Goal: Find specific page/section: Find specific page/section

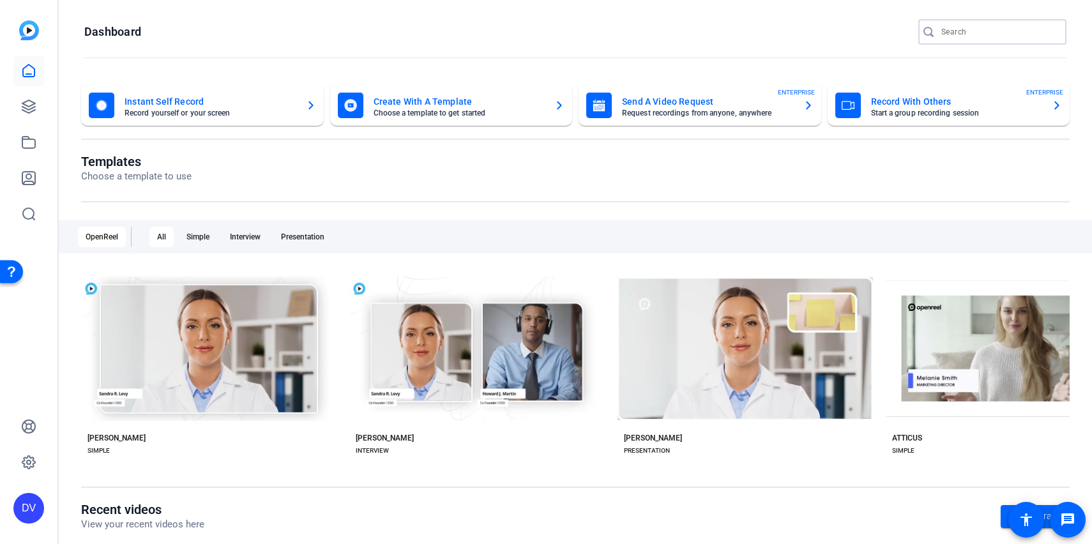
click at [984, 38] on input "Search" at bounding box center [998, 31] width 115 height 15
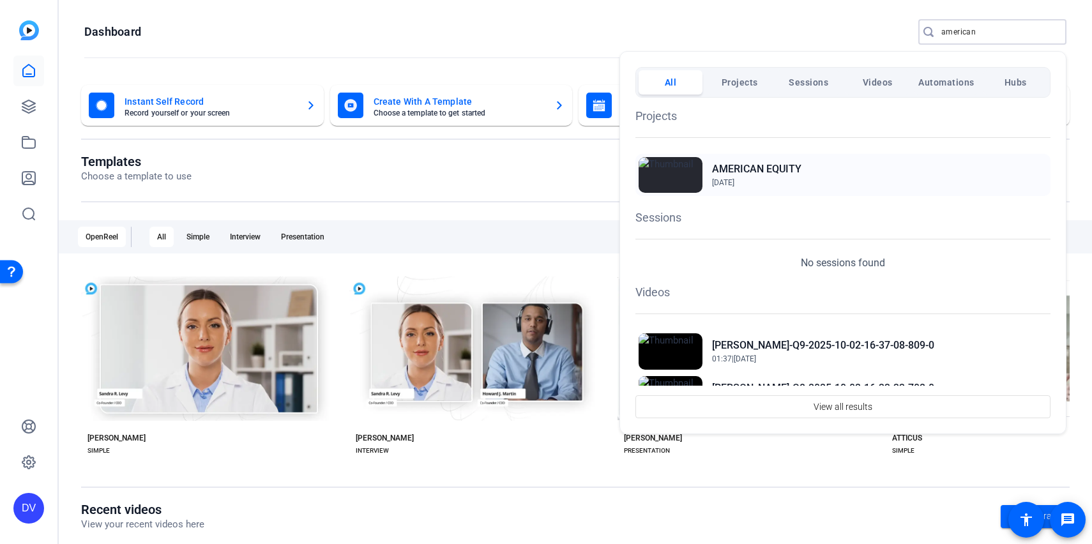
type input "american"
click at [659, 161] on img at bounding box center [670, 175] width 64 height 36
